Goal: Task Accomplishment & Management: Manage account settings

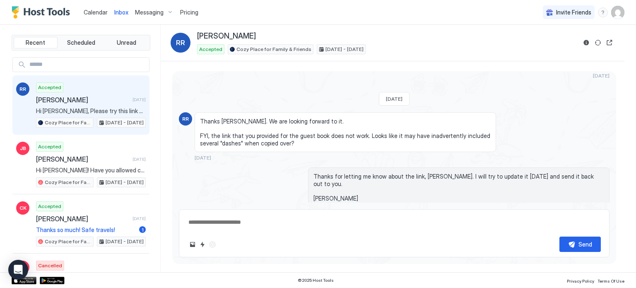
scroll to position [1203, 0]
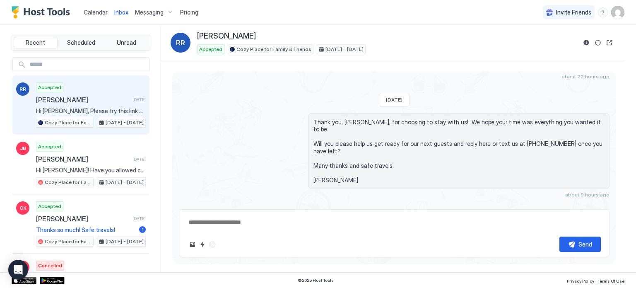
click at [96, 11] on span "Calendar" at bounding box center [96, 12] width 24 height 7
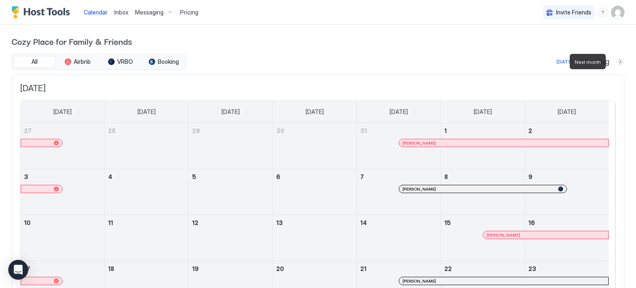
click at [616, 61] on button "Next month" at bounding box center [620, 62] width 8 height 8
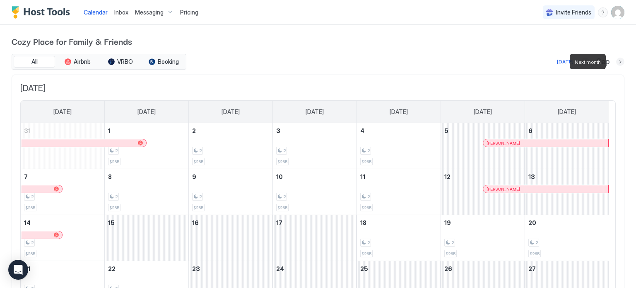
click at [616, 61] on button "Next month" at bounding box center [620, 62] width 8 height 8
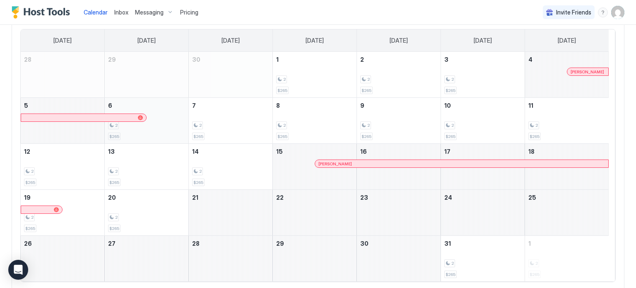
scroll to position [98, 0]
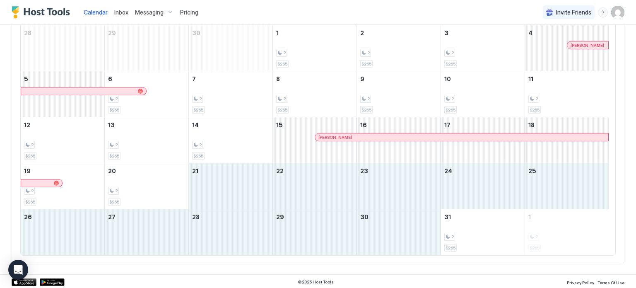
drag, startPoint x: 206, startPoint y: 178, endPoint x: 367, endPoint y: 213, distance: 164.3
click at [367, 213] on tbody "28 29 30 1 2 $265 2 2 $265 3 2 $265 4 Pam Shafer 5 6 2 $265 7 2 $265 8 2 $265 9…" at bounding box center [315, 139] width 588 height 229
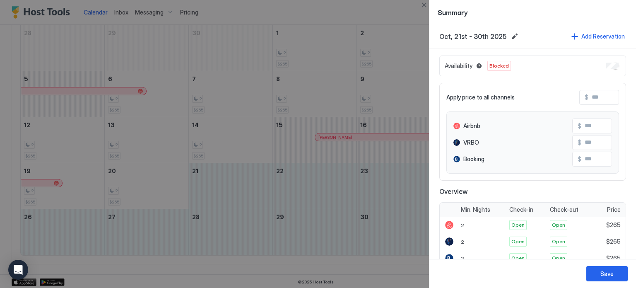
click at [608, 275] on div "Save" at bounding box center [607, 273] width 13 height 9
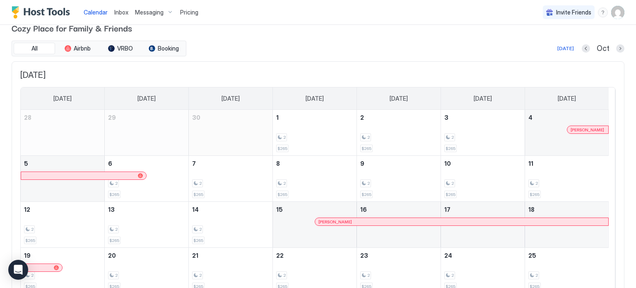
scroll to position [13, 0]
click at [616, 48] on button "Next month" at bounding box center [620, 48] width 8 height 8
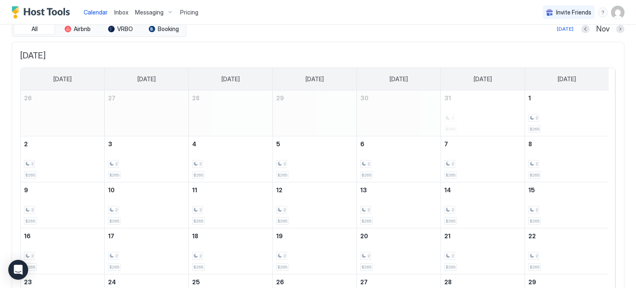
scroll to position [31, 0]
click at [581, 30] on button "Previous month" at bounding box center [585, 30] width 8 height 8
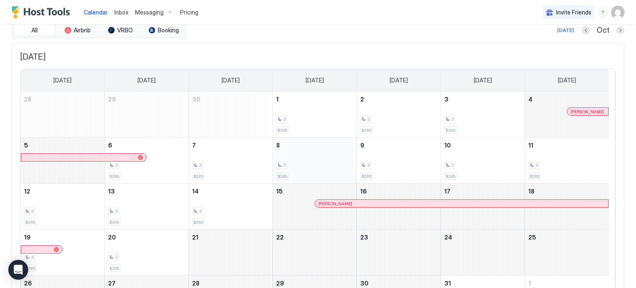
scroll to position [98, 0]
